Goal: Transaction & Acquisition: Book appointment/travel/reservation

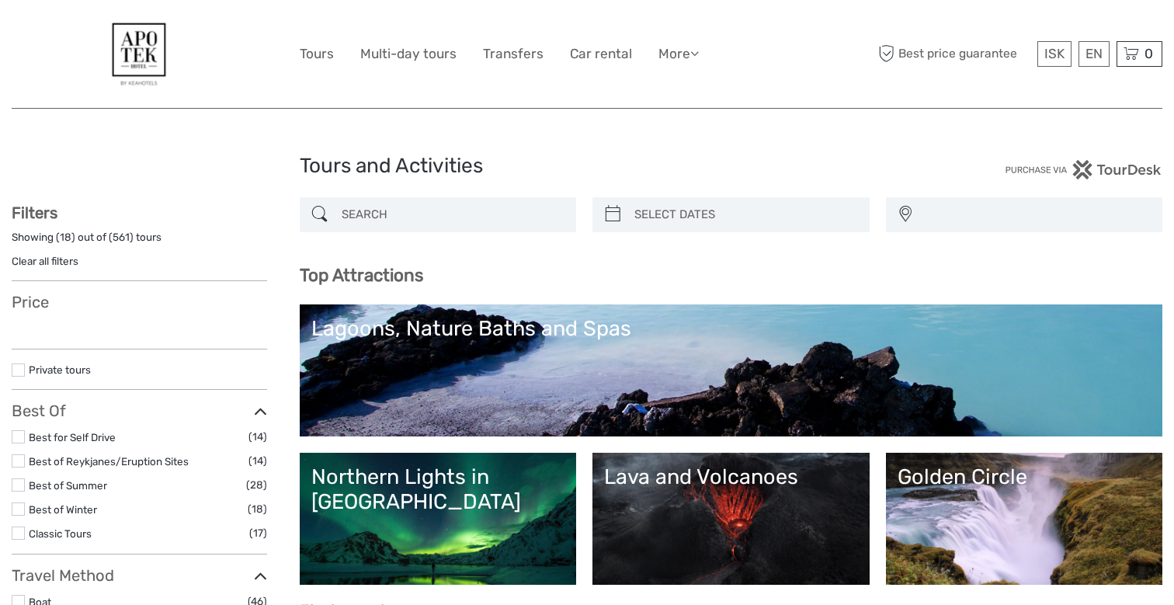
select select
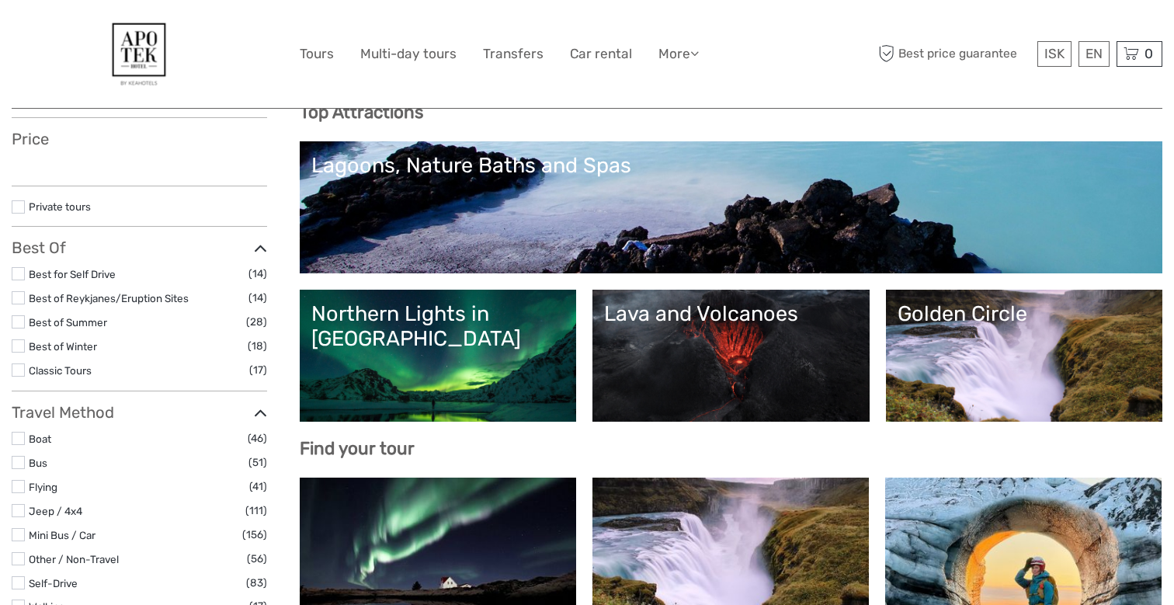
select select
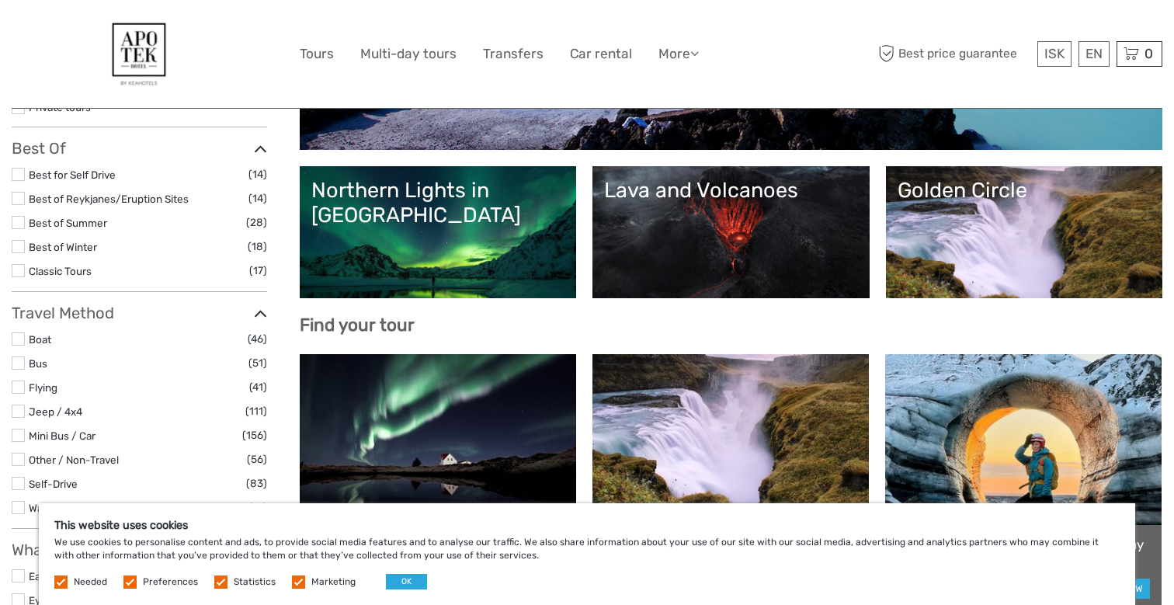
scroll to position [66, 0]
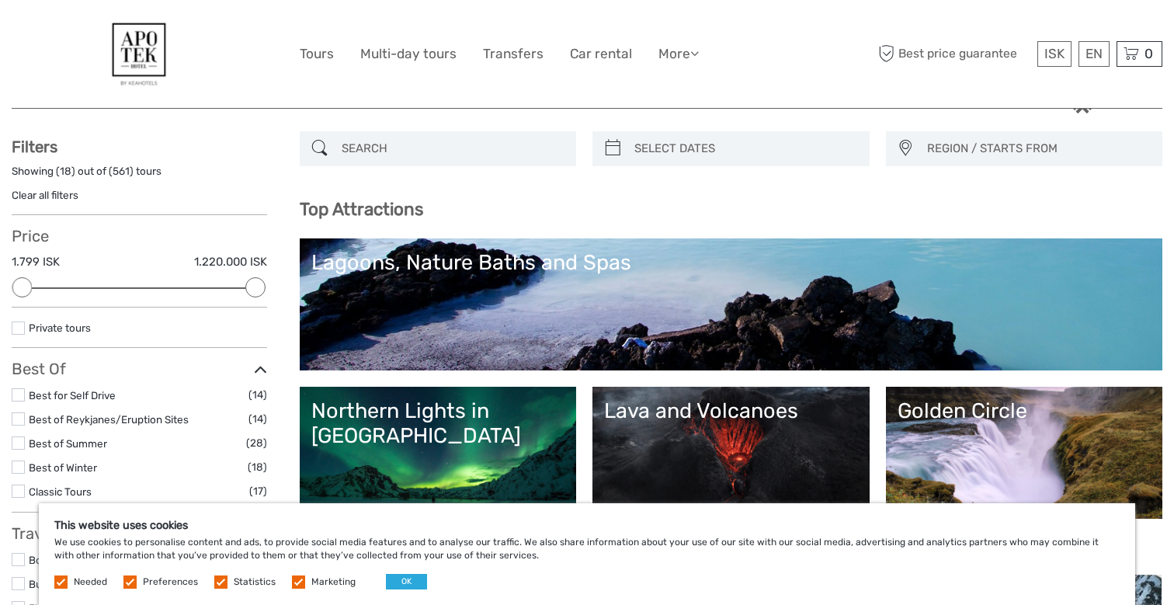
click at [437, 405] on div "Northern Lights in Iceland" at bounding box center [438, 423] width 254 height 50
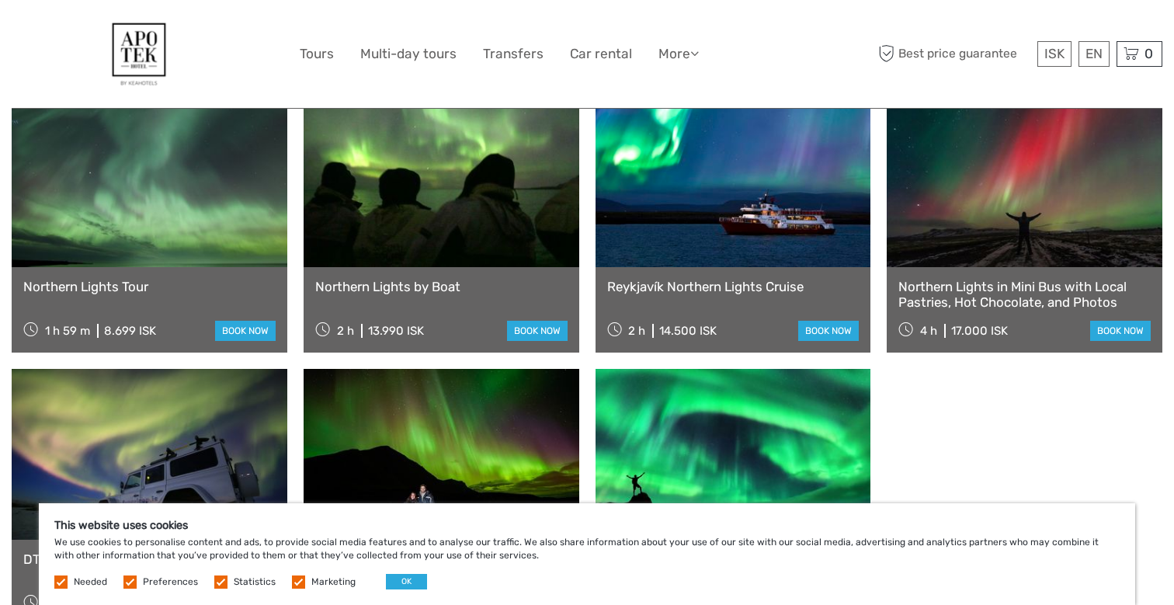
scroll to position [860, 0]
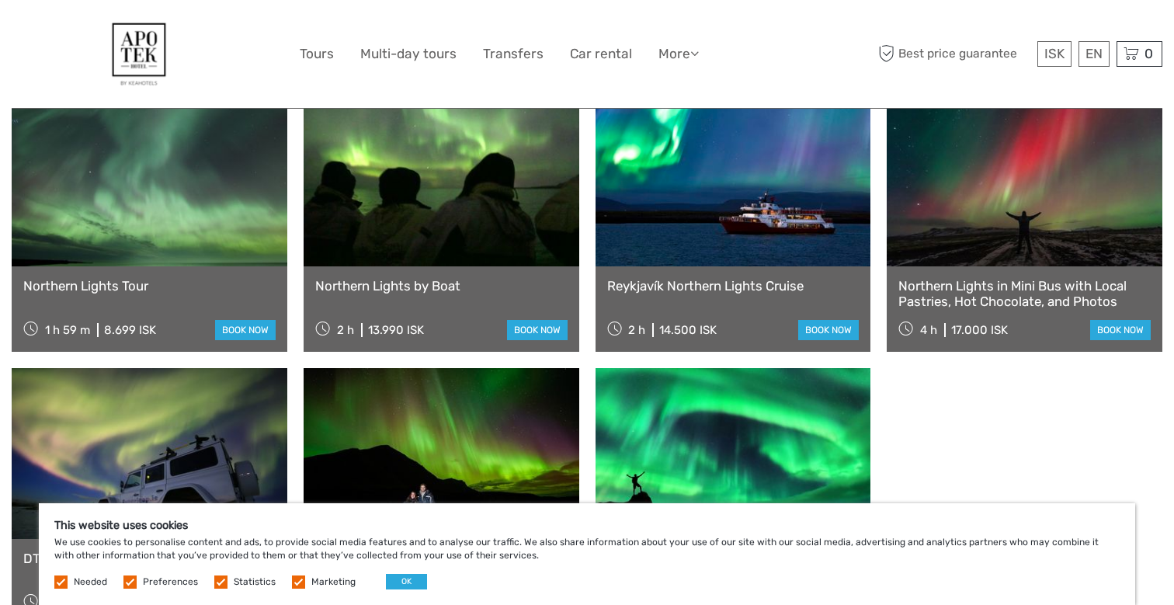
click at [133, 204] on link at bounding box center [150, 181] width 276 height 171
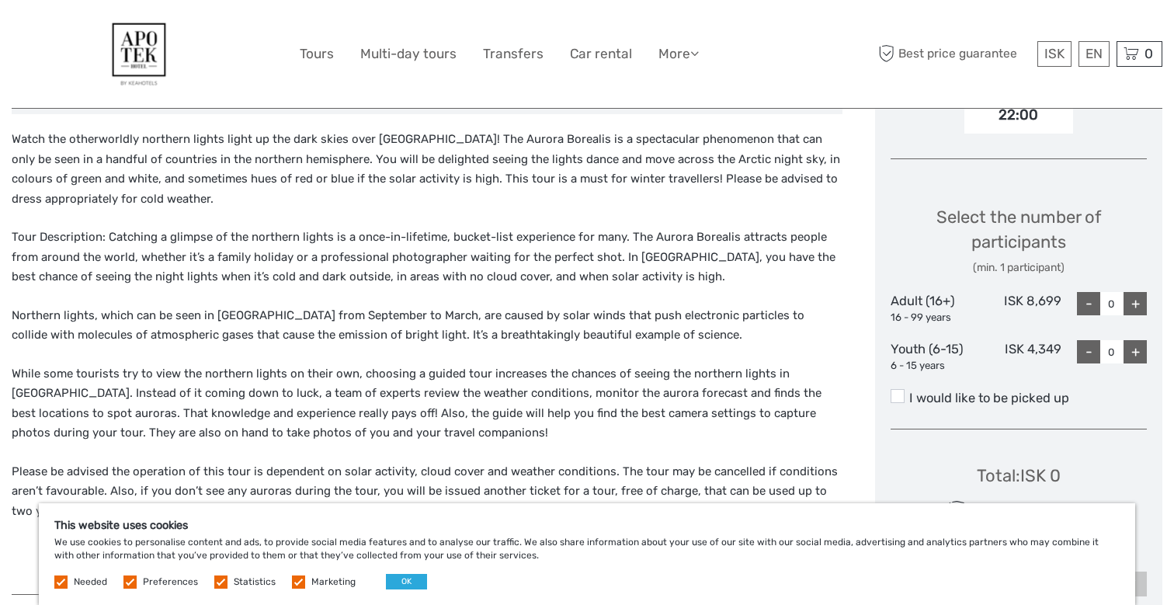
scroll to position [603, 0]
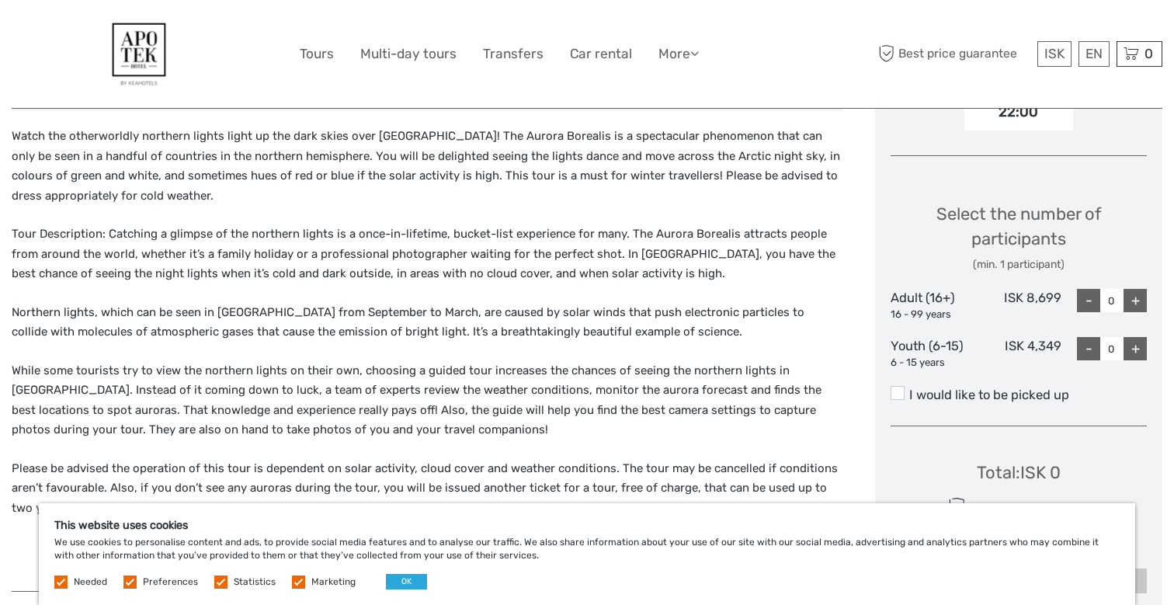
click at [1138, 289] on div "+" at bounding box center [1134, 300] width 23 height 23
type input "1"
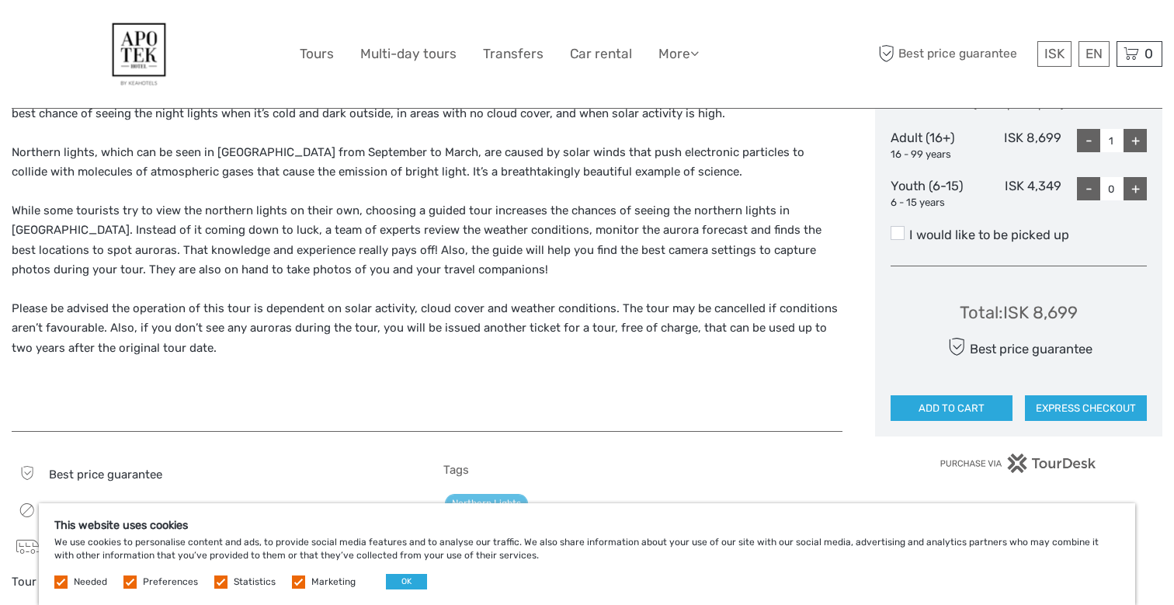
scroll to position [773, 0]
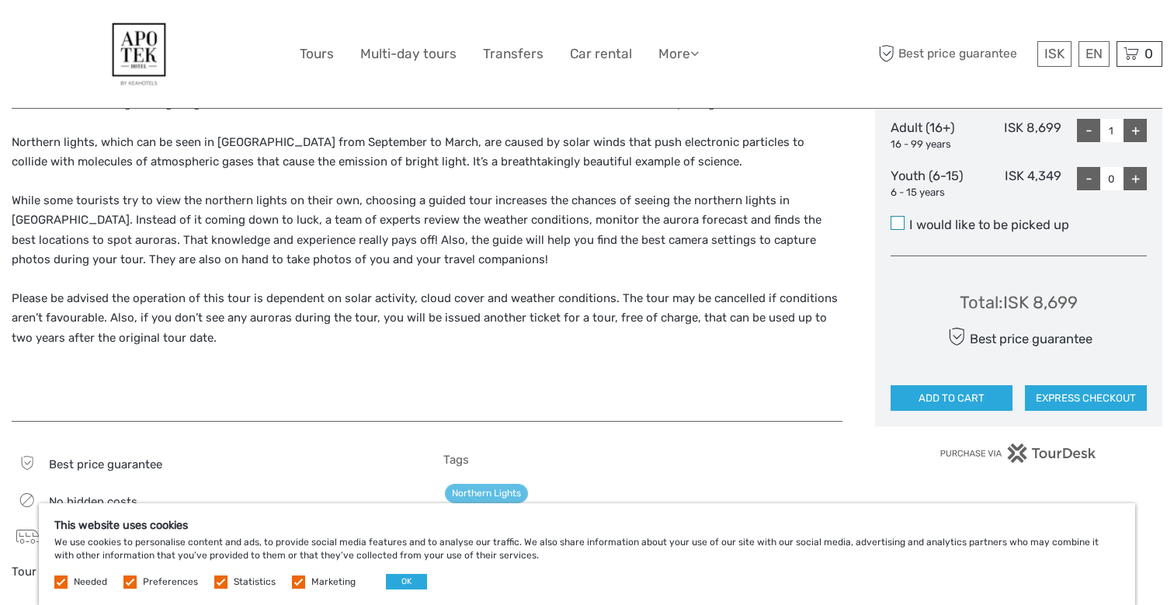
click at [895, 216] on span at bounding box center [898, 223] width 14 height 14
click at [909, 219] on input "I would like to be picked up" at bounding box center [909, 219] width 0 height 0
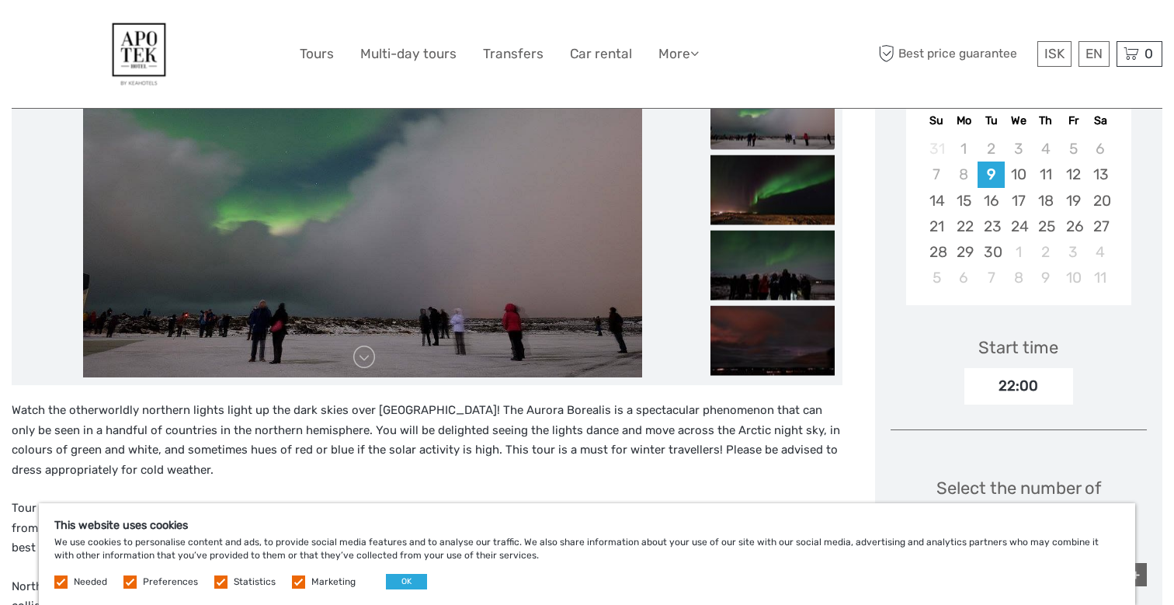
scroll to position [0, 0]
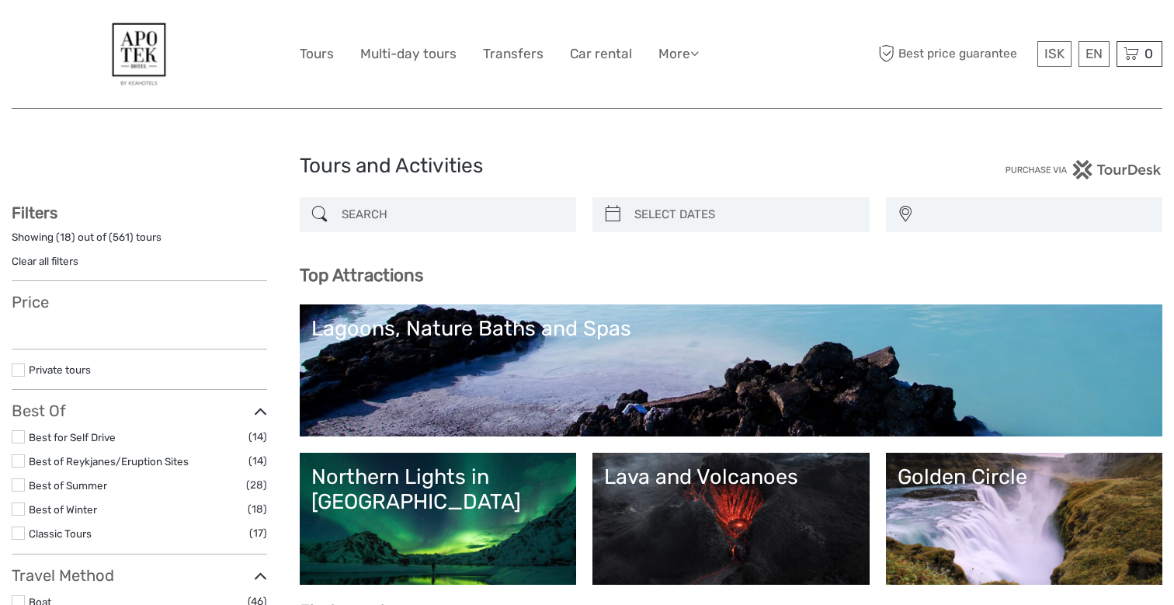
select select
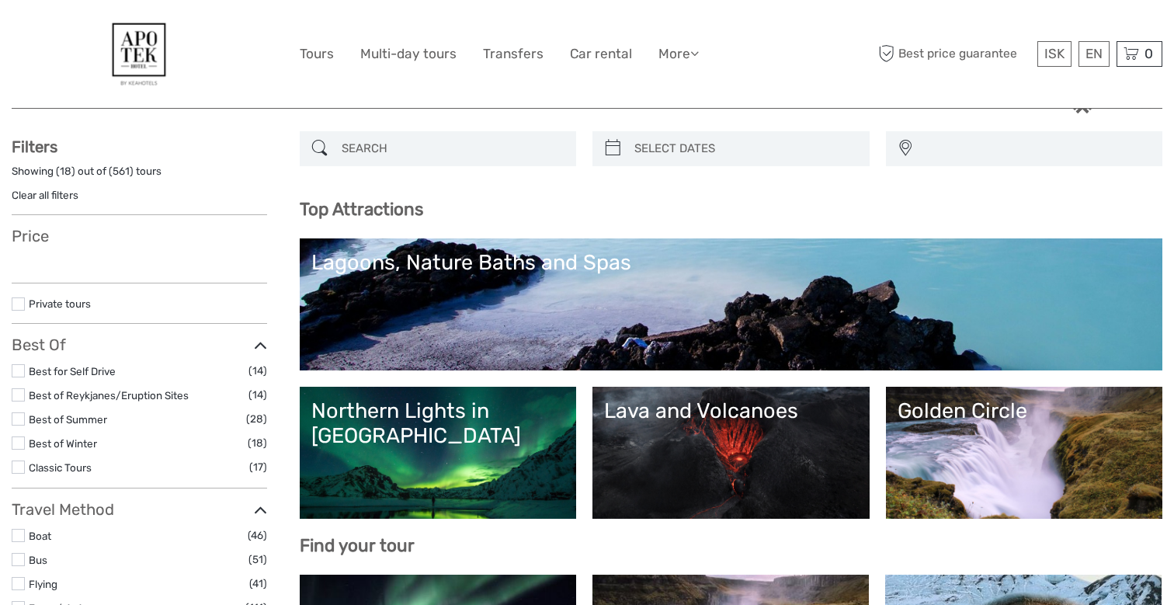
select select
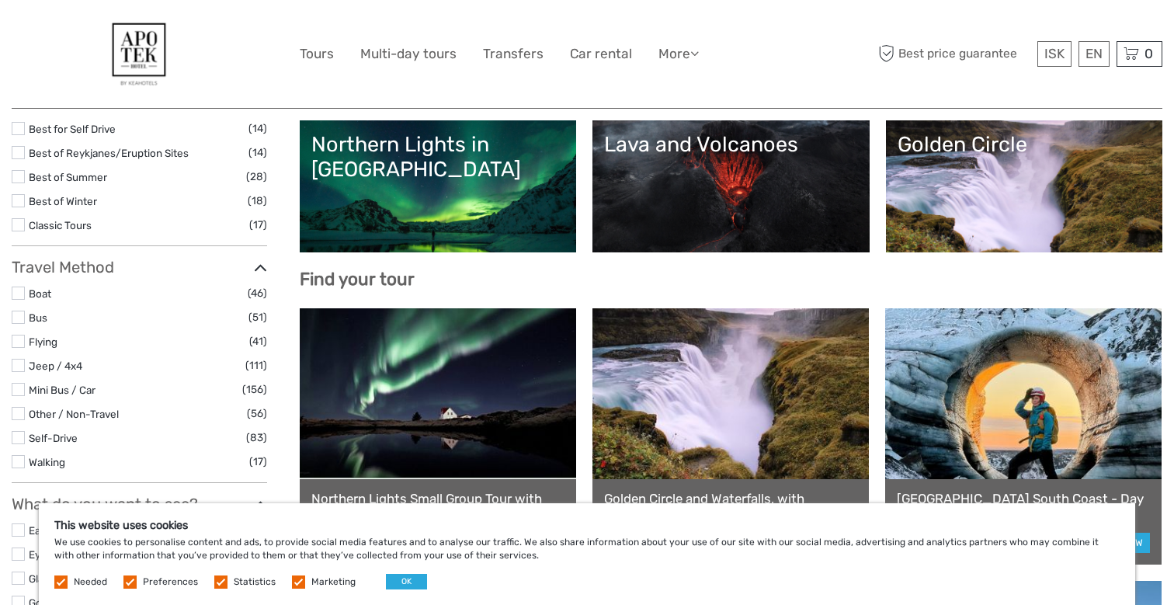
scroll to position [335, 0]
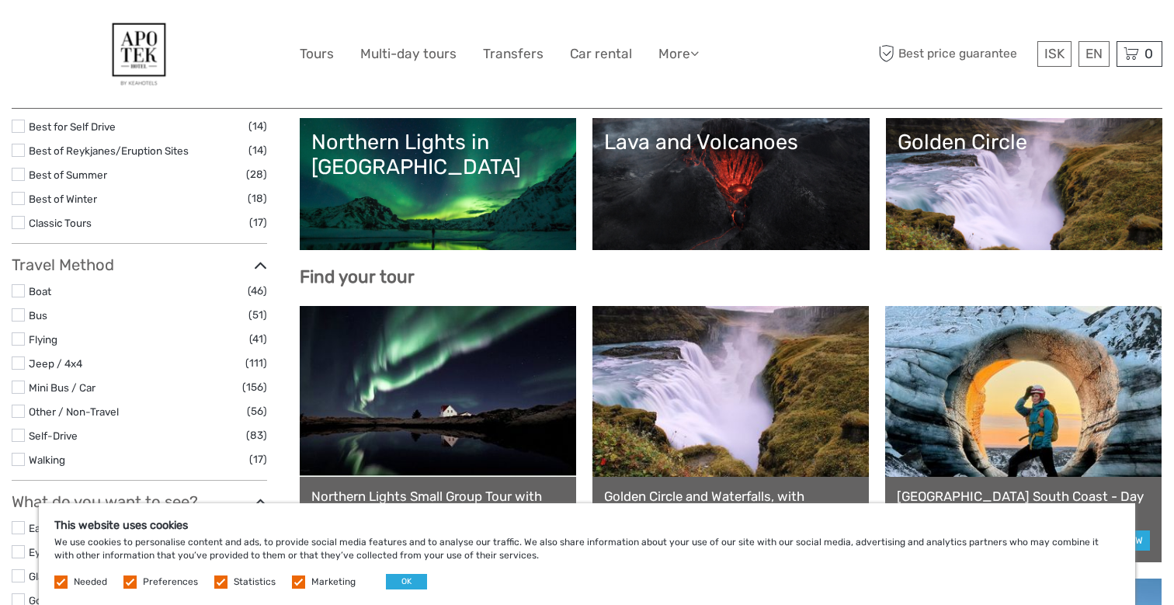
click at [20, 316] on label at bounding box center [18, 314] width 13 height 13
click at [0, 0] on input "checkbox" at bounding box center [0, 0] width 0 height 0
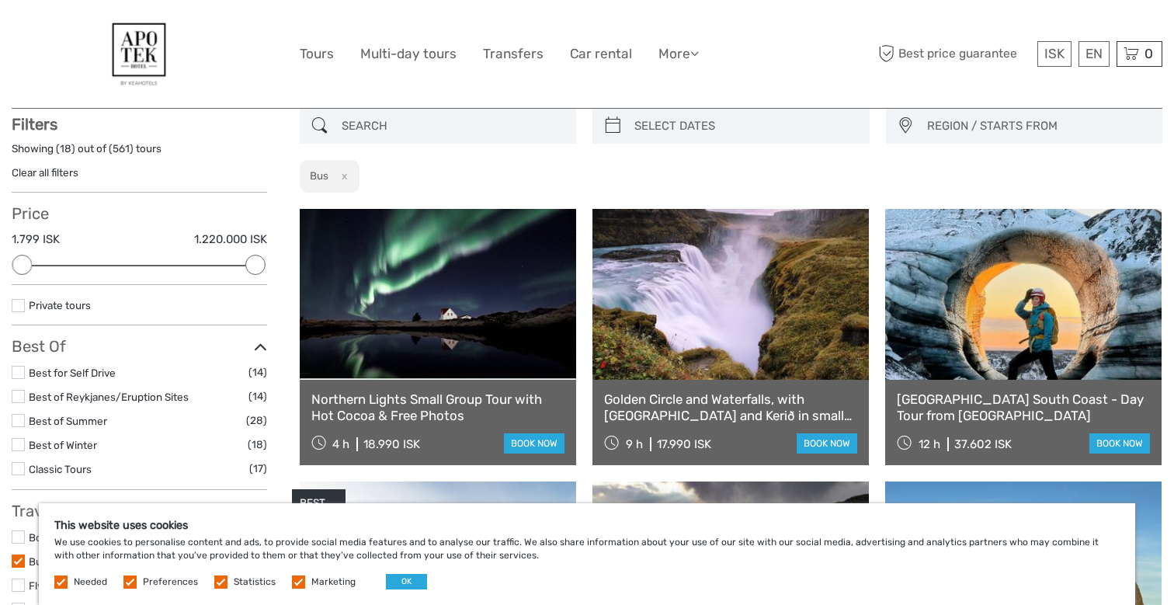
scroll to position [88, 0]
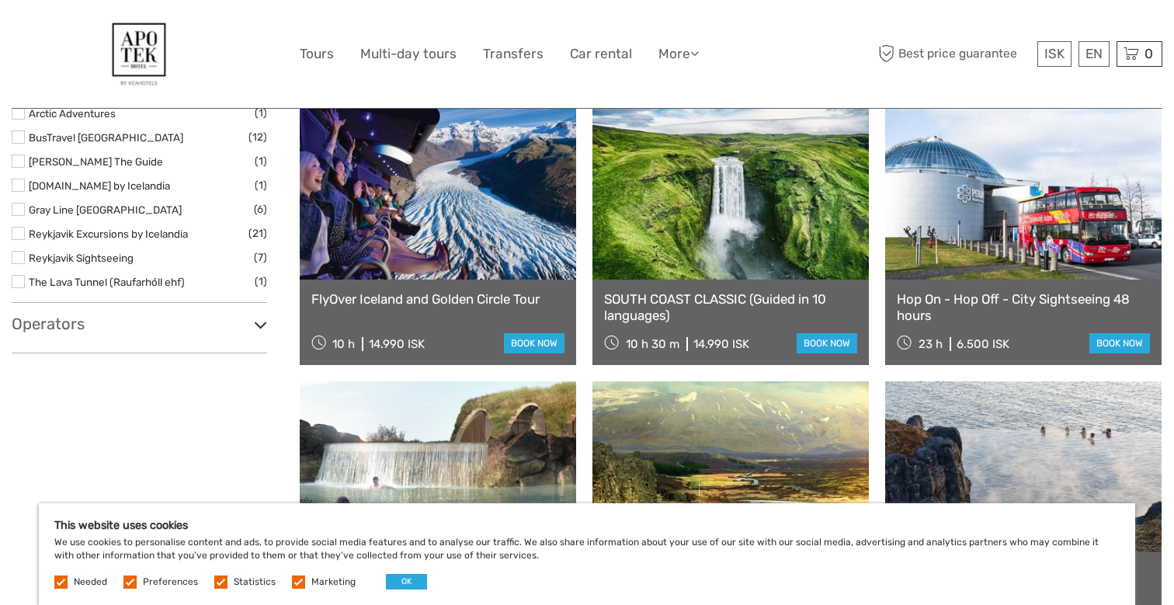
scroll to position [1012, 0]
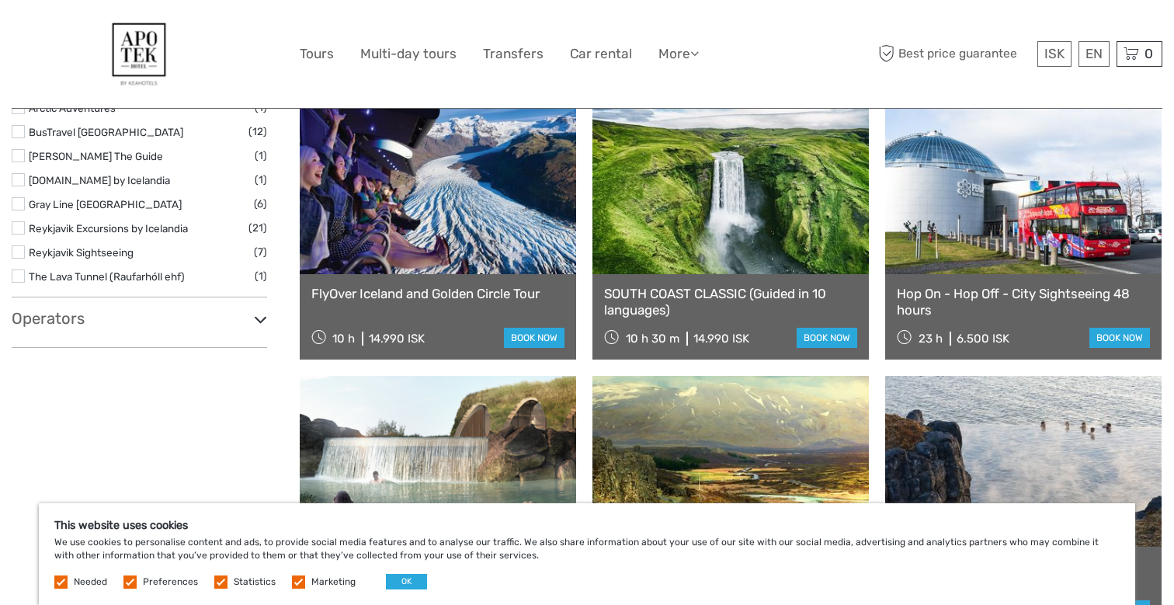
click at [1033, 252] on link at bounding box center [1023, 188] width 276 height 171
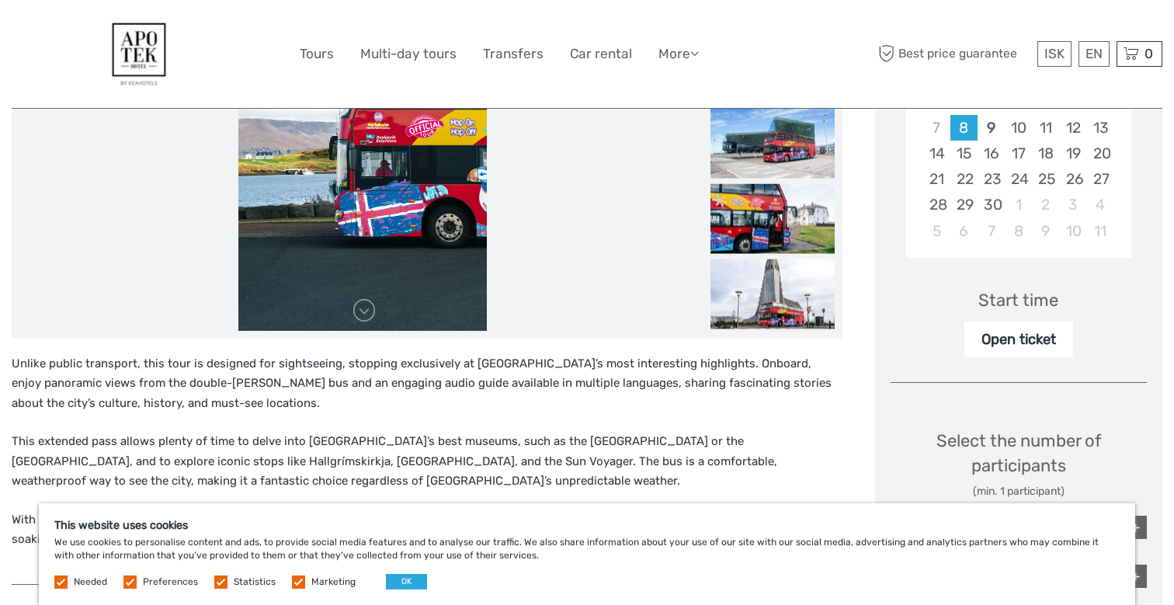
scroll to position [170, 0]
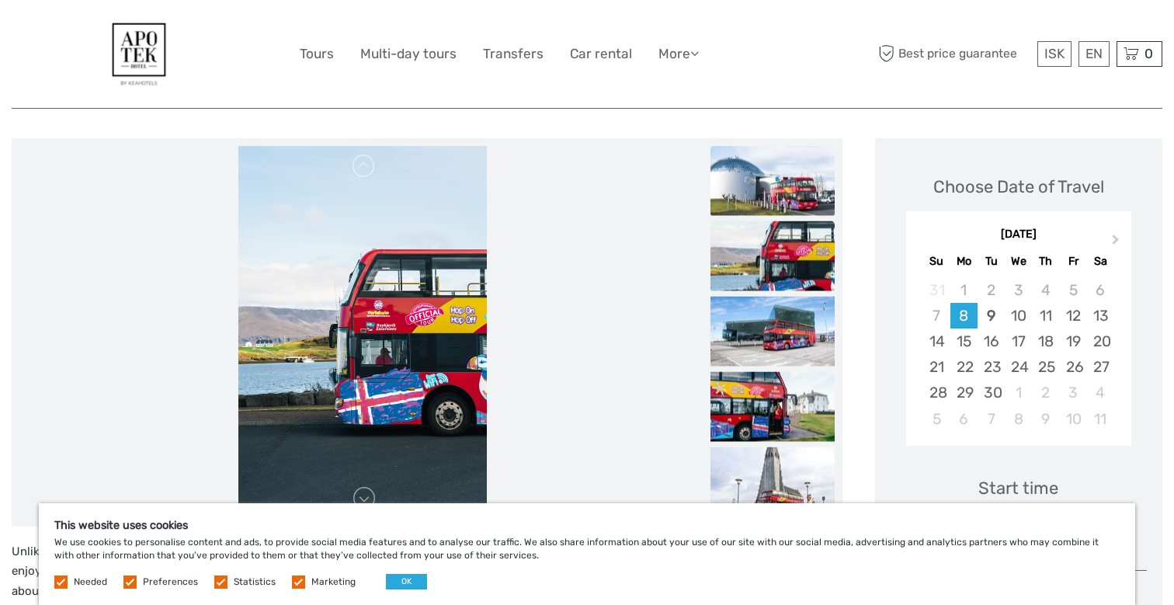
click at [759, 200] on img at bounding box center [772, 180] width 124 height 70
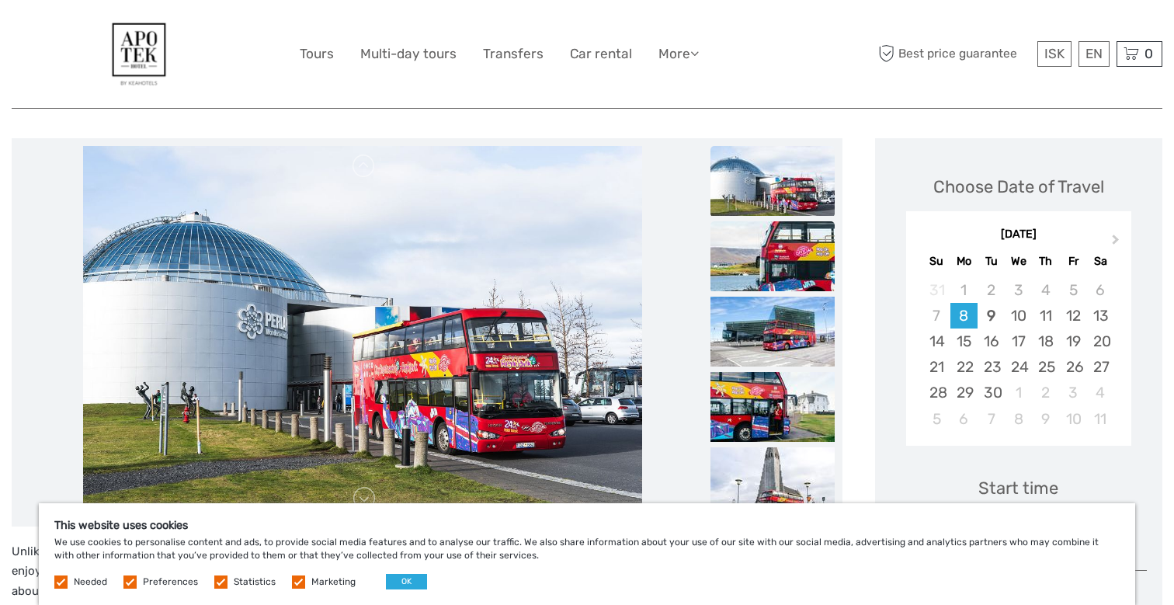
click at [759, 266] on img at bounding box center [772, 256] width 124 height 70
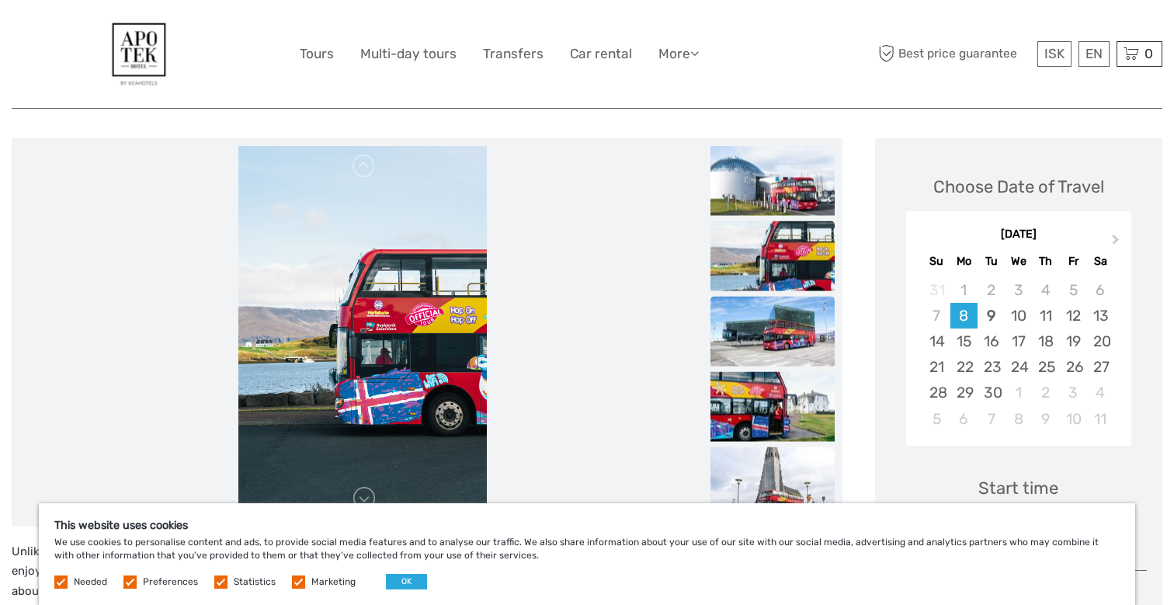
click at [763, 310] on img at bounding box center [772, 331] width 124 height 70
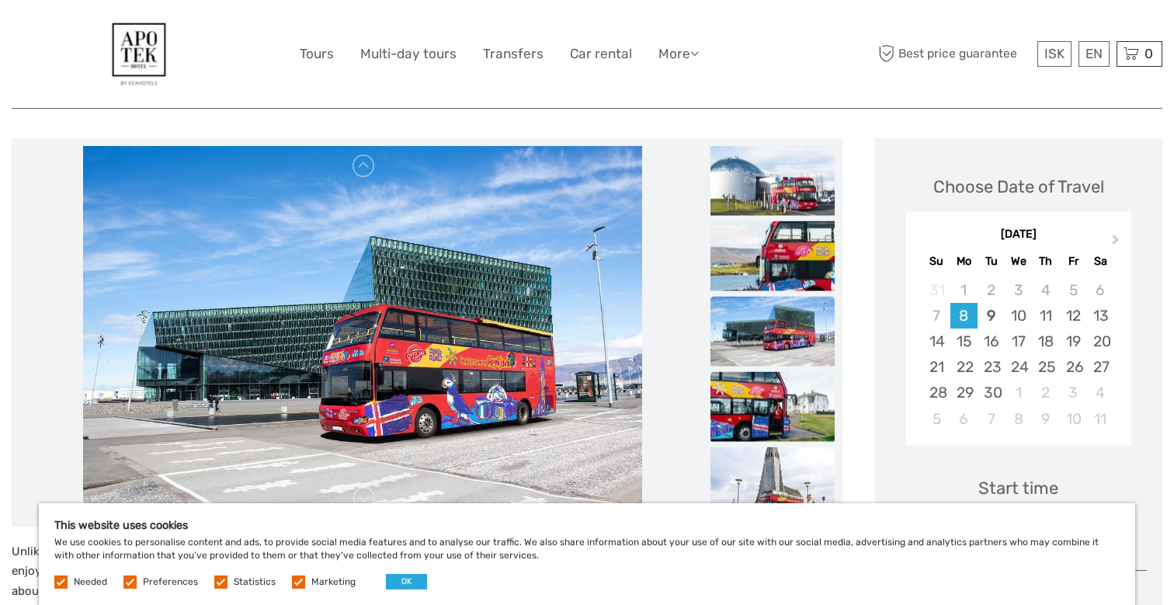
click at [766, 381] on img at bounding box center [772, 406] width 124 height 70
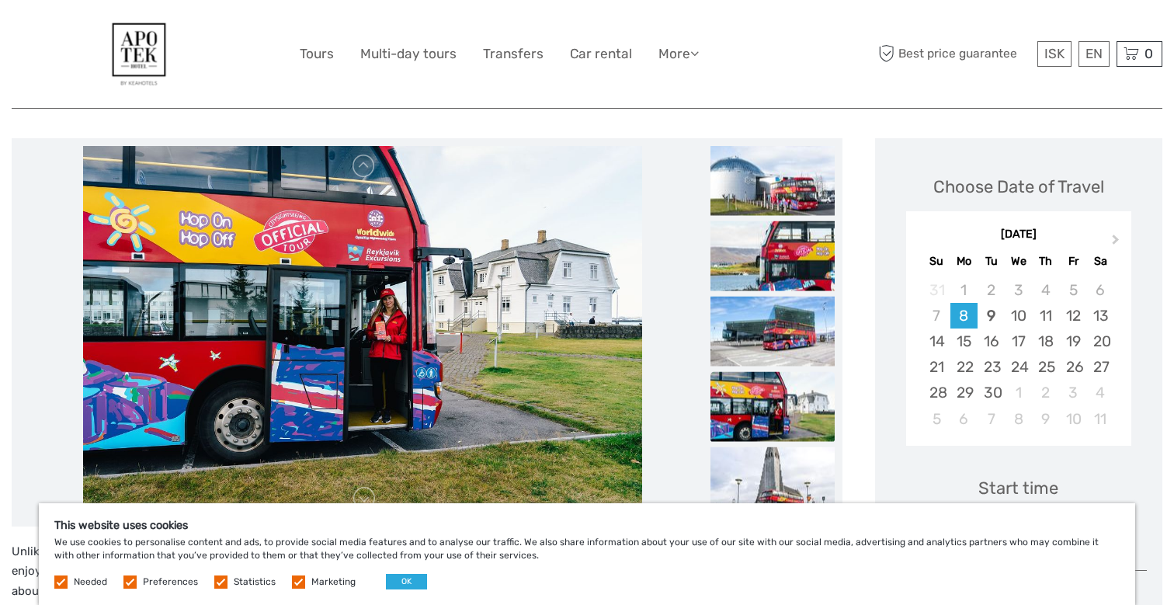
click at [763, 412] on img at bounding box center [772, 406] width 124 height 70
click at [762, 460] on img at bounding box center [772, 481] width 124 height 70
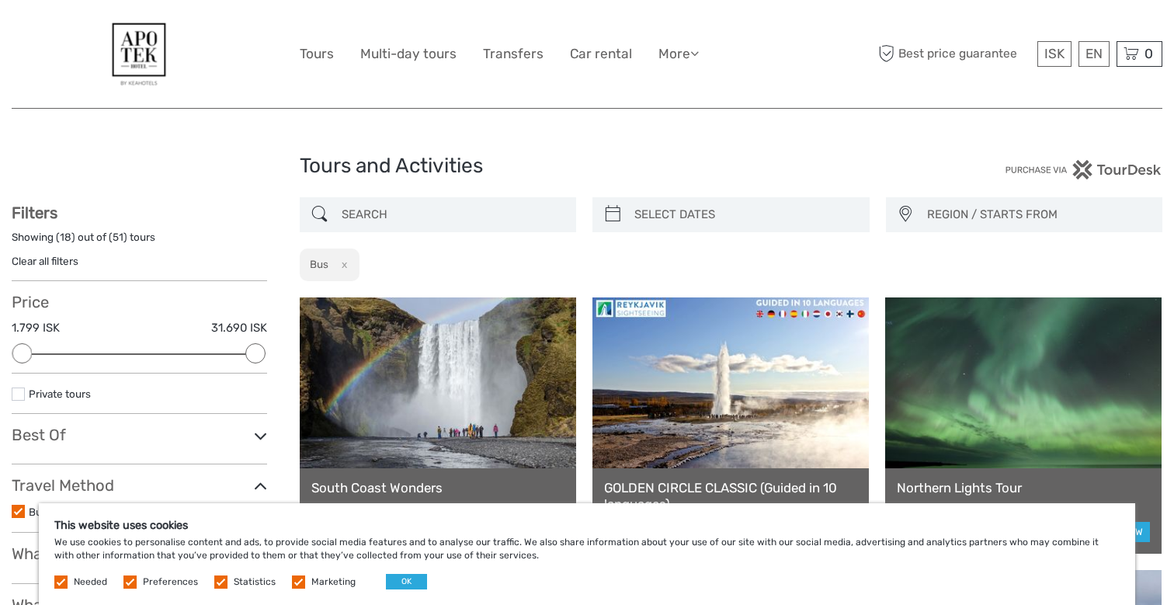
select select
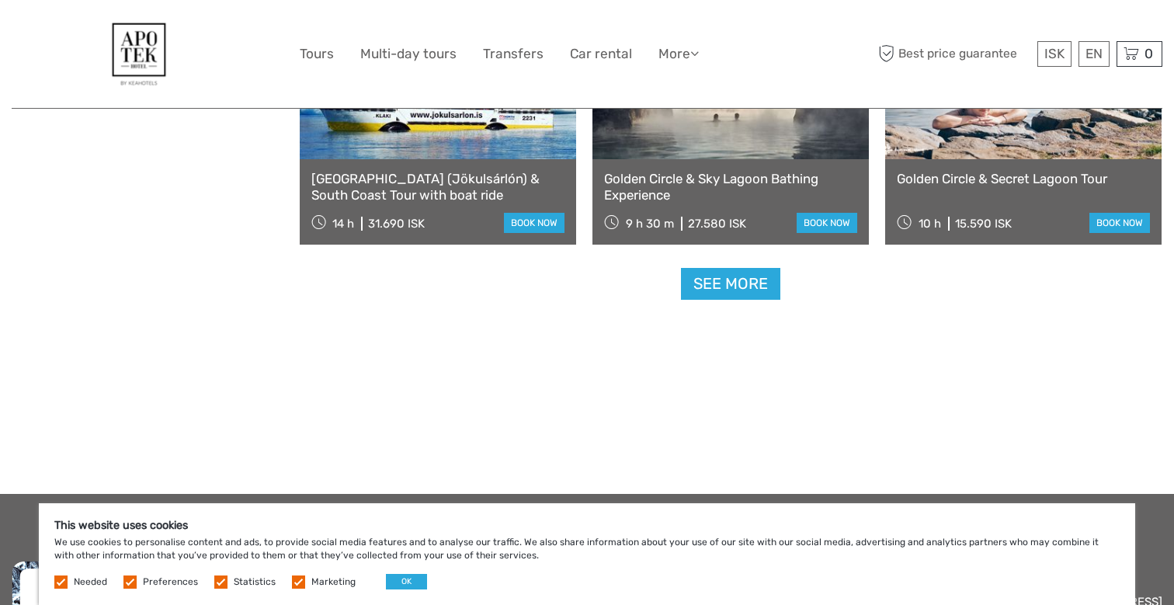
scroll to position [1738, 0]
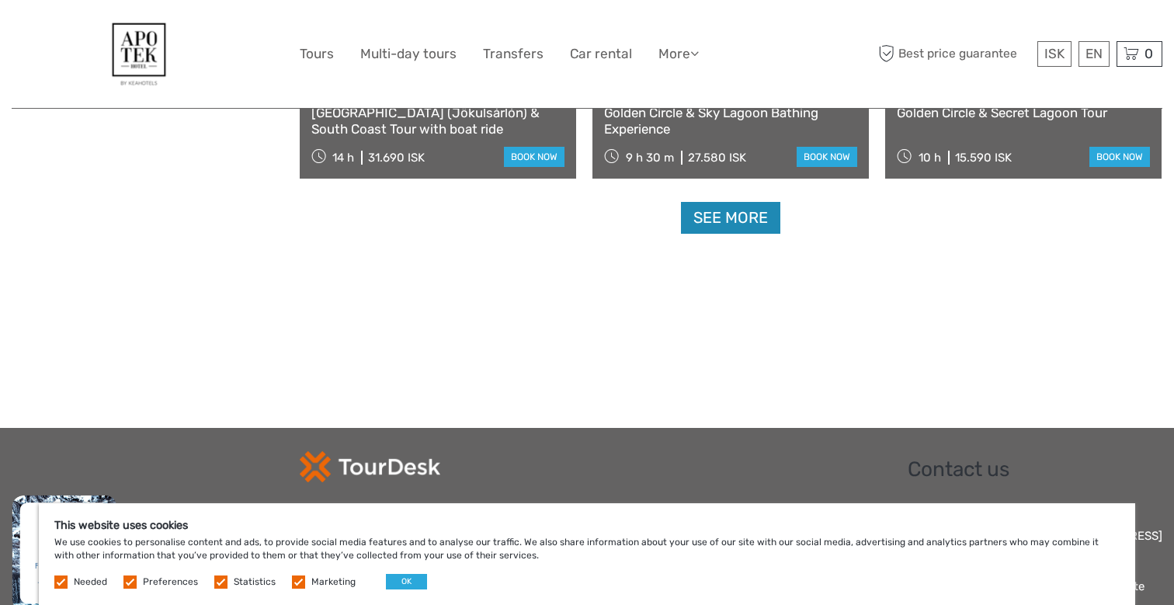
click at [751, 207] on link "See more" at bounding box center [730, 218] width 99 height 32
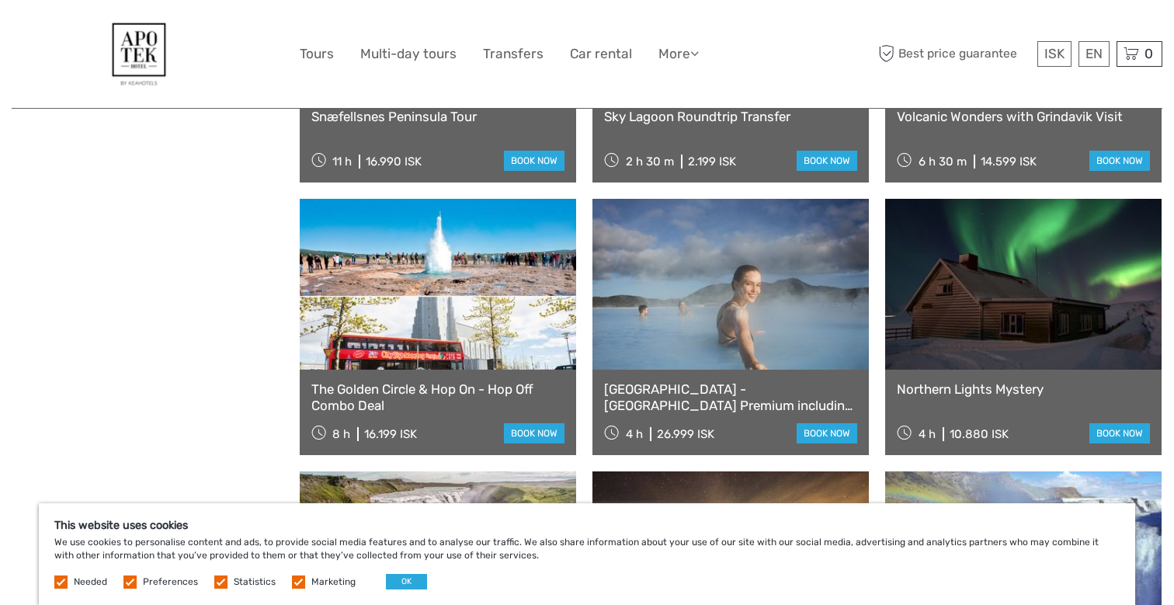
scroll to position [2825, 0]
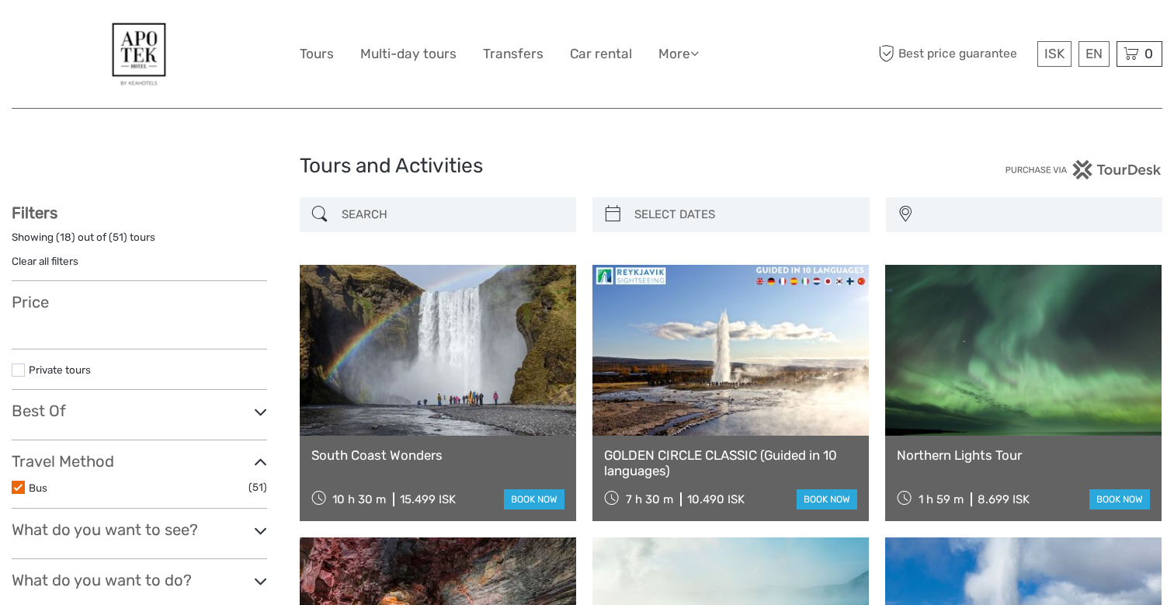
select select
